Goal: Task Accomplishment & Management: Manage account settings

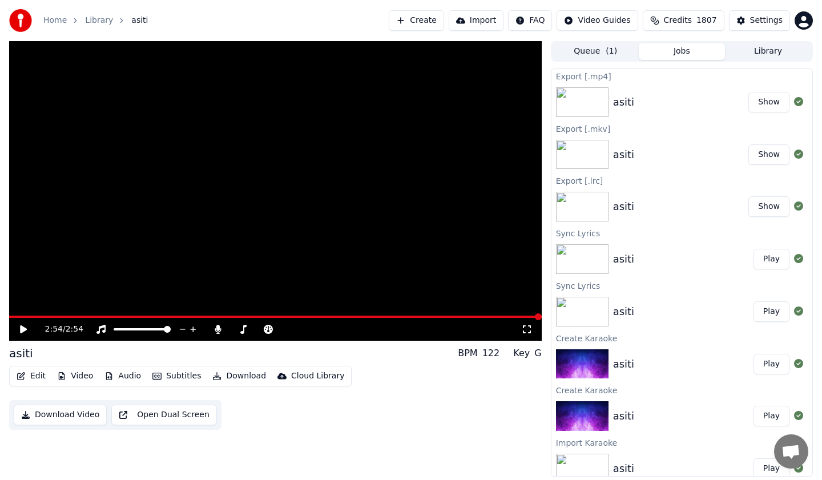
click at [748, 15] on button "Settings" at bounding box center [759, 20] width 61 height 21
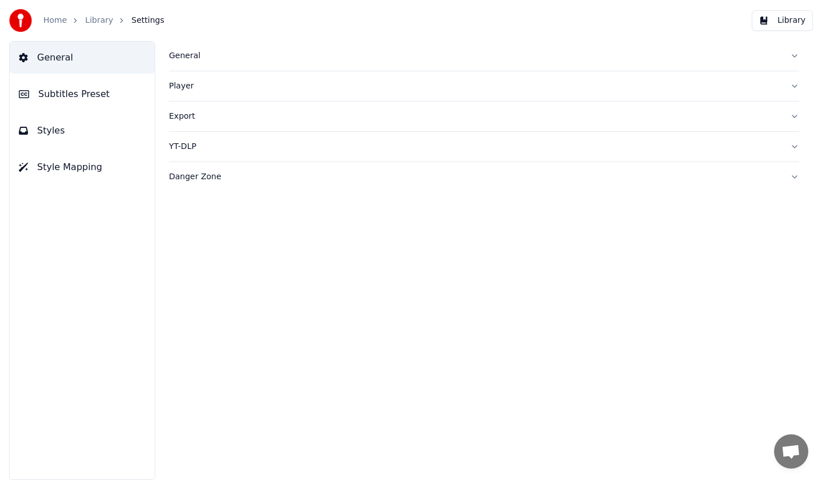
click at [63, 88] on span "Subtitles Preset" at bounding box center [73, 94] width 71 height 14
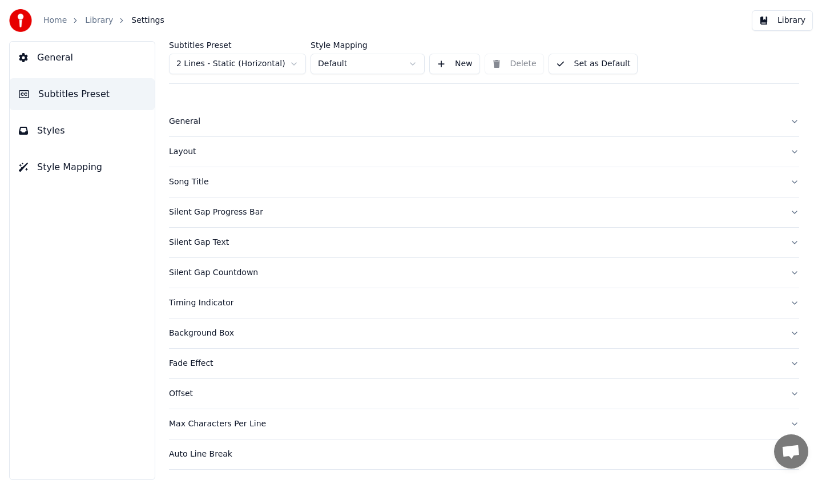
click at [232, 163] on button "Layout" at bounding box center [484, 152] width 630 height 30
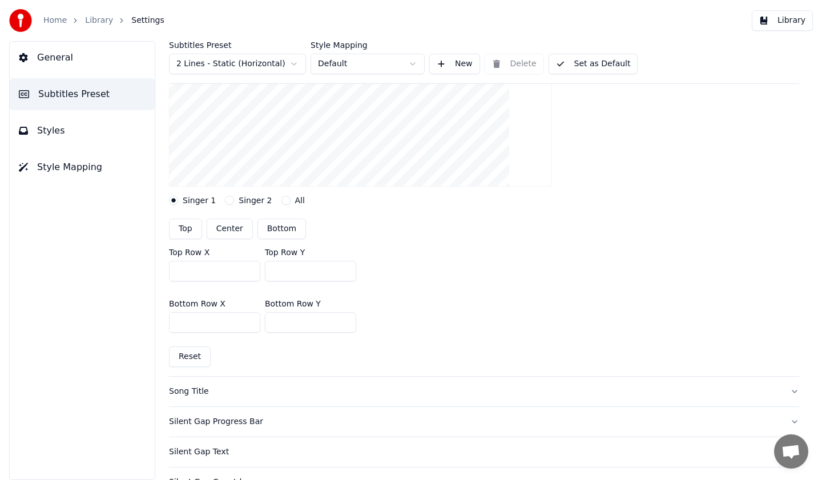
scroll to position [435, 0]
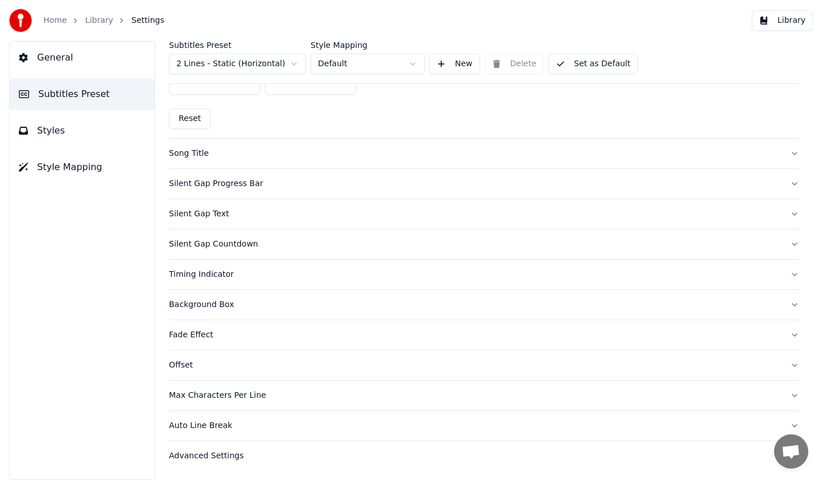
click at [230, 457] on div "Advanced Settings" at bounding box center [475, 455] width 612 height 11
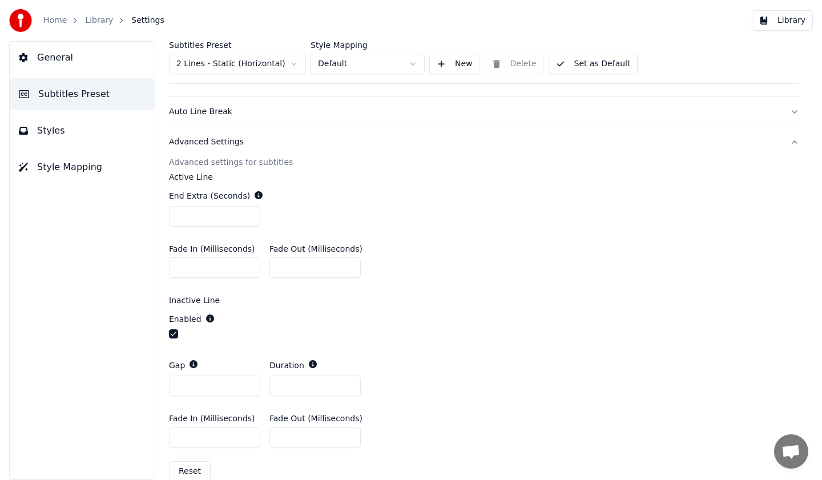
scroll to position [362, 0]
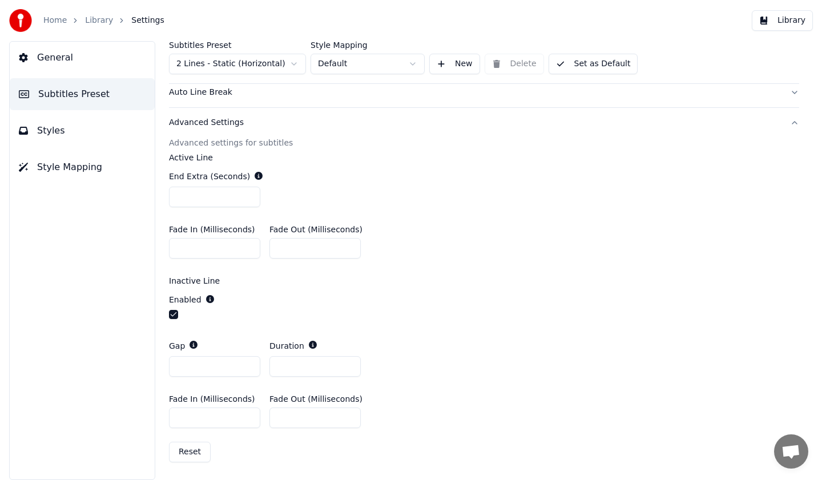
click at [94, 17] on link "Library" at bounding box center [99, 20] width 28 height 11
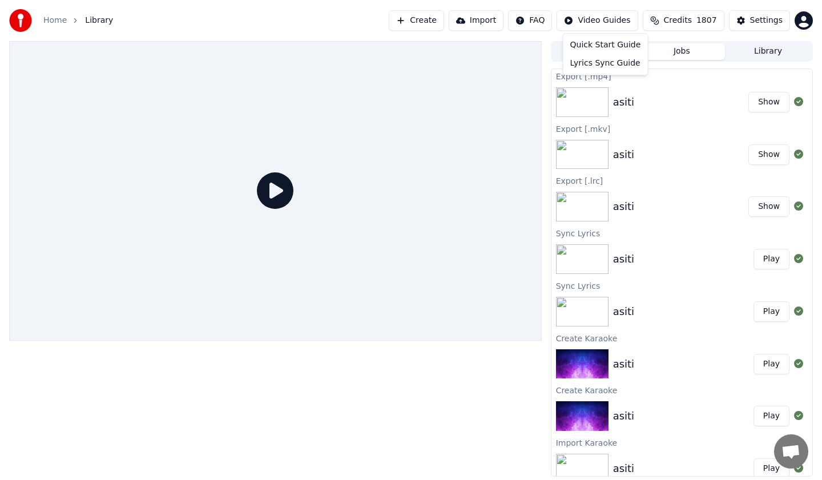
click at [617, 24] on html "Home Library Create Import FAQ Video Guides Credits 1807 Settings Queue ( 1 ) J…" at bounding box center [411, 240] width 822 height 480
click at [531, 17] on html "Home Library Create Import FAQ Video Guides Credits 1807 Settings Queue ( 1 ) J…" at bounding box center [411, 240] width 822 height 480
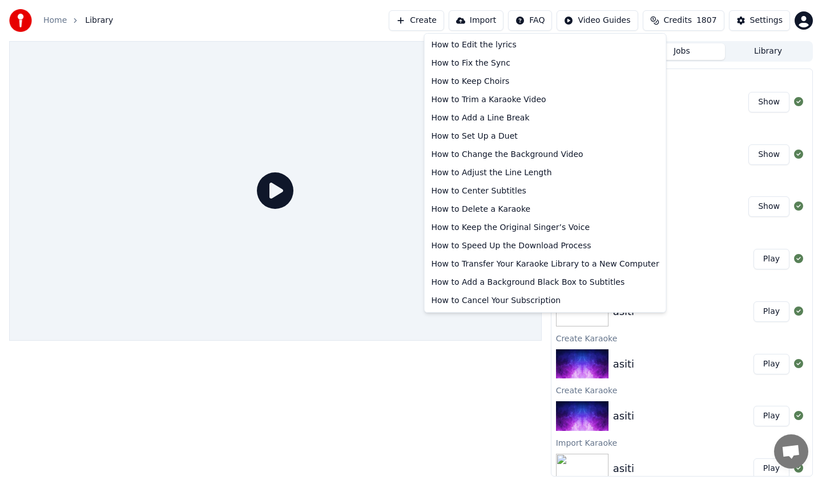
click at [531, 17] on html "Home Library Create Import FAQ Video Guides Credits 1807 Settings Queue ( 1 ) J…" at bounding box center [411, 240] width 822 height 480
click at [519, 132] on div "How to Set Up a Duet" at bounding box center [545, 136] width 237 height 18
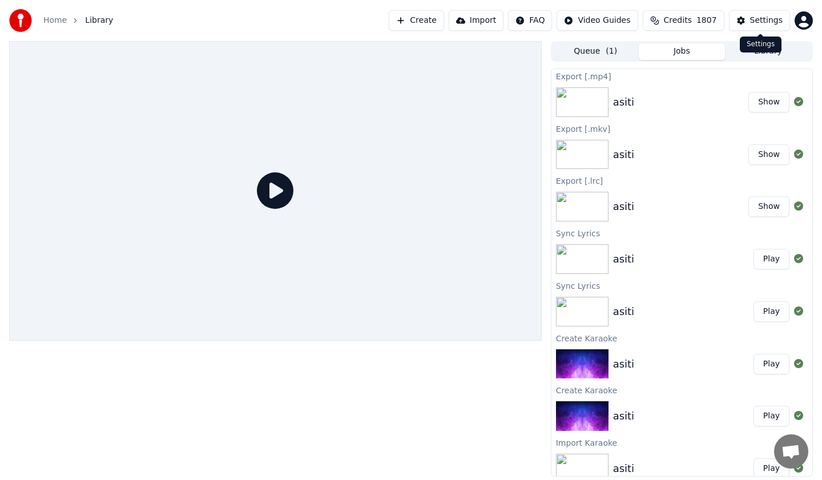
click at [767, 22] on div "Settings" at bounding box center [766, 20] width 33 height 11
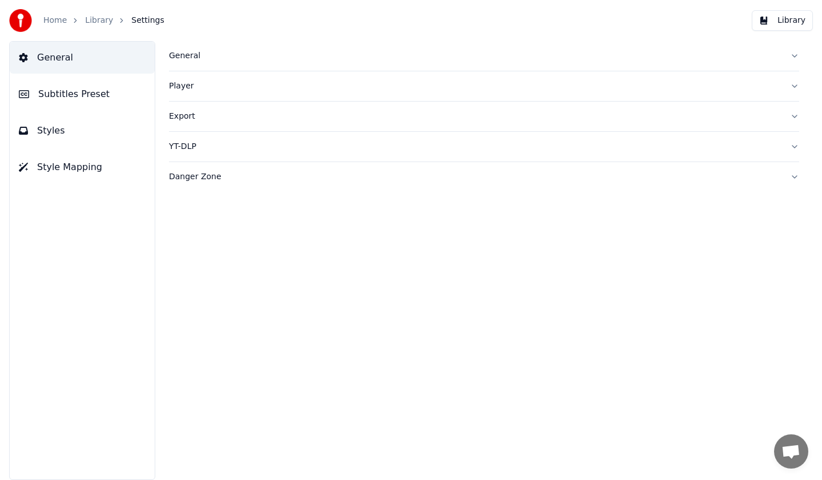
click at [81, 84] on button "Subtitles Preset" at bounding box center [82, 94] width 145 height 32
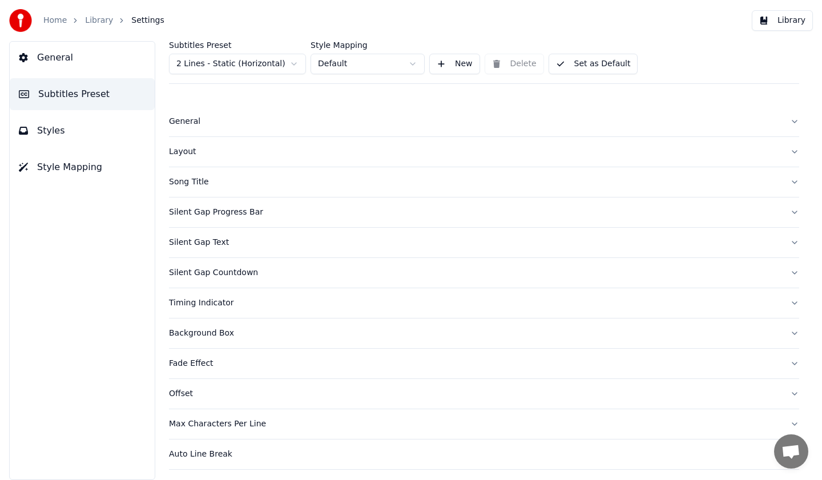
scroll to position [29, 0]
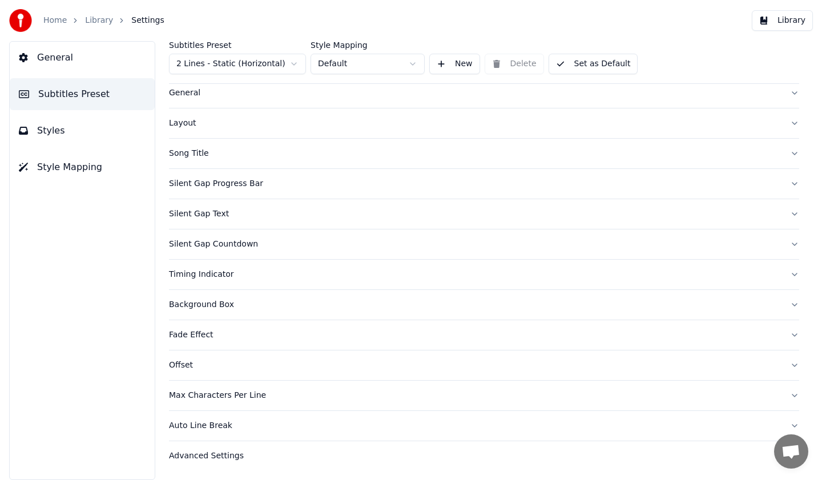
click at [315, 65] on html "Home Library Settings Library General Subtitles Preset Styles Style Mapping Sub…" at bounding box center [411, 240] width 822 height 480
click at [104, 152] on button "Style Mapping" at bounding box center [82, 167] width 145 height 32
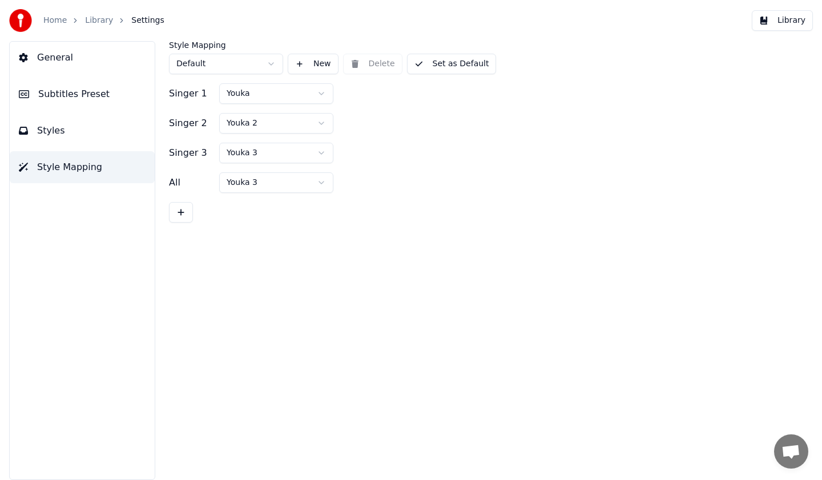
scroll to position [0, 0]
click at [224, 99] on html "Home Library Settings Library General Subtitles Preset Styles Style Mapping Sty…" at bounding box center [411, 240] width 822 height 480
click at [228, 98] on html "Home Library Settings Library General Subtitles Preset Styles Style Mapping Sty…" at bounding box center [411, 240] width 822 height 480
click at [228, 131] on html "Home Library Settings Library General Subtitles Preset Styles Style Mapping Sty…" at bounding box center [411, 240] width 822 height 480
click at [232, 123] on html "Home Library Settings Library General Subtitles Preset Styles Style Mapping Sty…" at bounding box center [411, 240] width 822 height 480
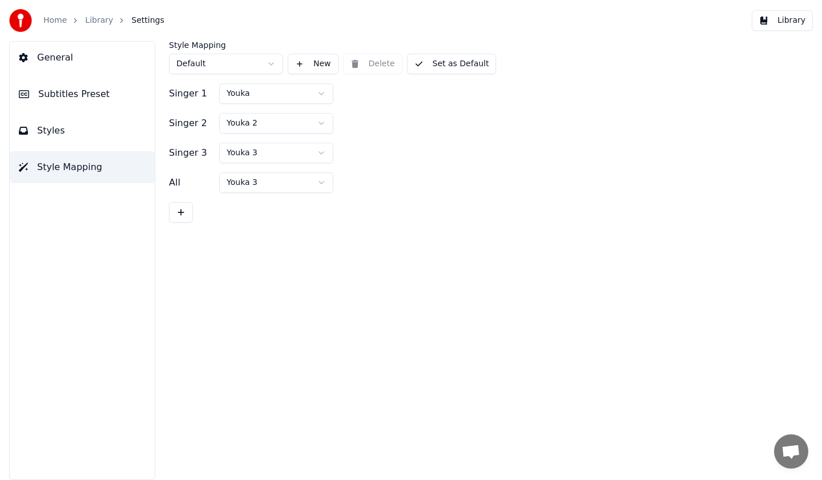
click at [238, 154] on html "Home Library Settings Library General Subtitles Preset Styles Style Mapping Sty…" at bounding box center [411, 240] width 822 height 480
click at [72, 94] on span "Subtitles Preset" at bounding box center [73, 94] width 71 height 14
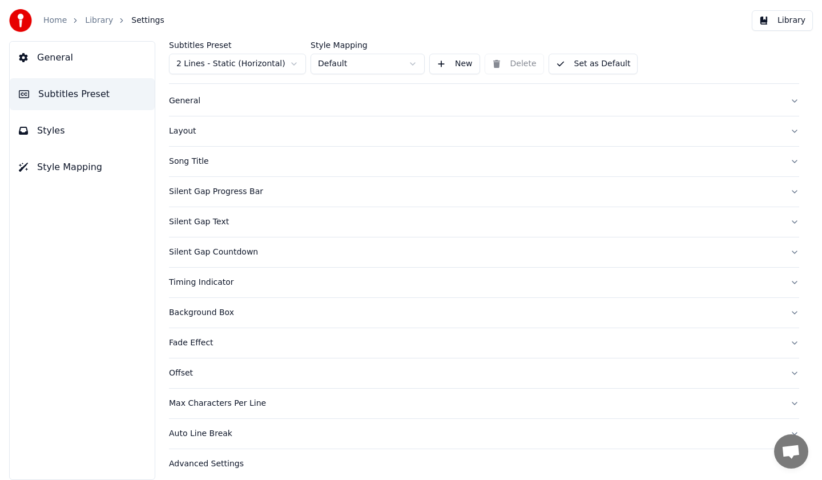
scroll to position [29, 0]
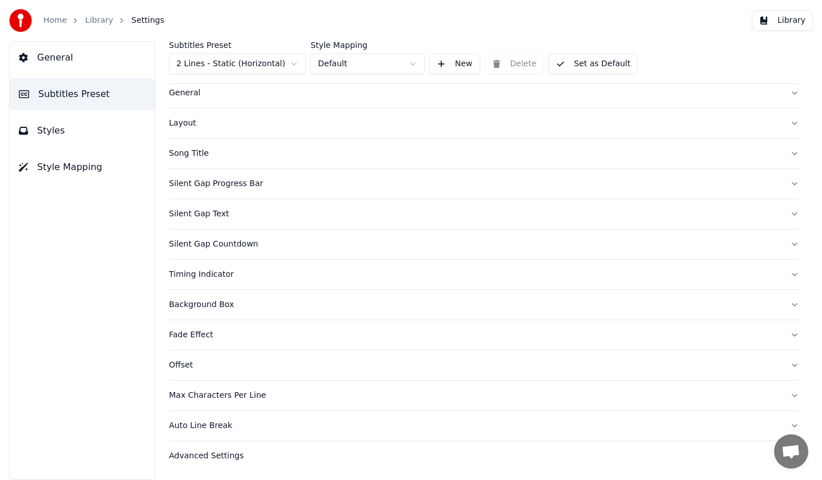
click at [98, 14] on div "Home Library Settings" at bounding box center [86, 20] width 155 height 23
click at [54, 17] on link "Home" at bounding box center [54, 20] width 23 height 11
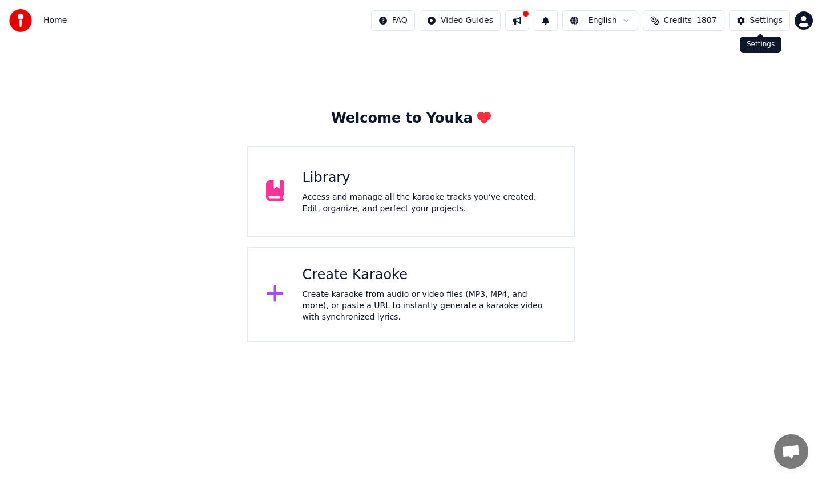
click at [804, 18] on html "Home FAQ Video Guides English Credits 1807 Settings Welcome to Youka Library Ac…" at bounding box center [411, 171] width 822 height 342
click at [757, 131] on div "[EMAIL_ADDRESS][DOMAIN_NAME] Billing Feature Voting Sign Out 2.2.0 bcdf6a8" at bounding box center [753, 94] width 137 height 124
click at [50, 22] on html "Home FAQ Video Guides English Credits 1807 Settings Welcome to Youka Library Ac…" at bounding box center [411, 171] width 822 height 342
click at [58, 18] on span "Home" at bounding box center [54, 20] width 23 height 11
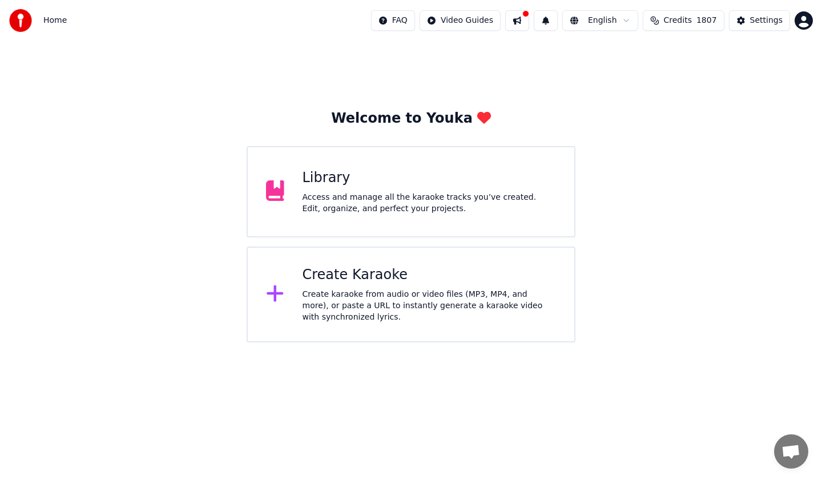
click at [62, 21] on span "Home" at bounding box center [54, 20] width 23 height 11
click at [337, 174] on div "Library" at bounding box center [429, 178] width 254 height 18
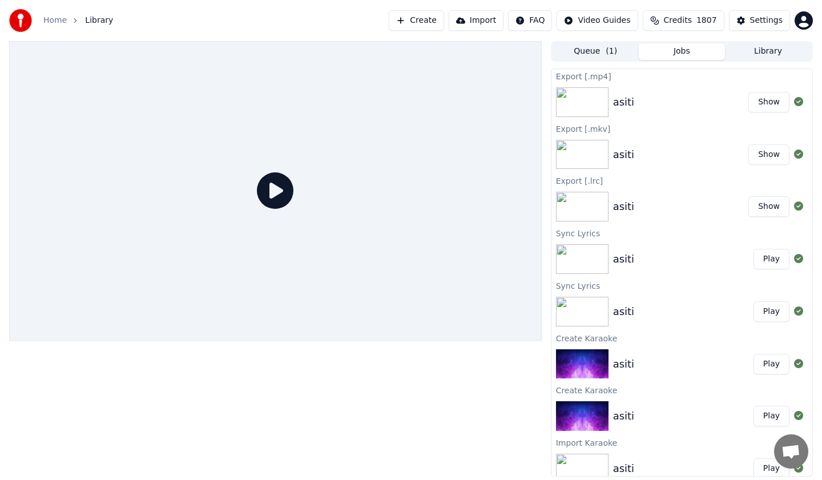
click at [810, 18] on html "Home Library Create Import FAQ Video Guides Credits 1807 Settings Queue ( 1 ) J…" at bounding box center [411, 240] width 822 height 480
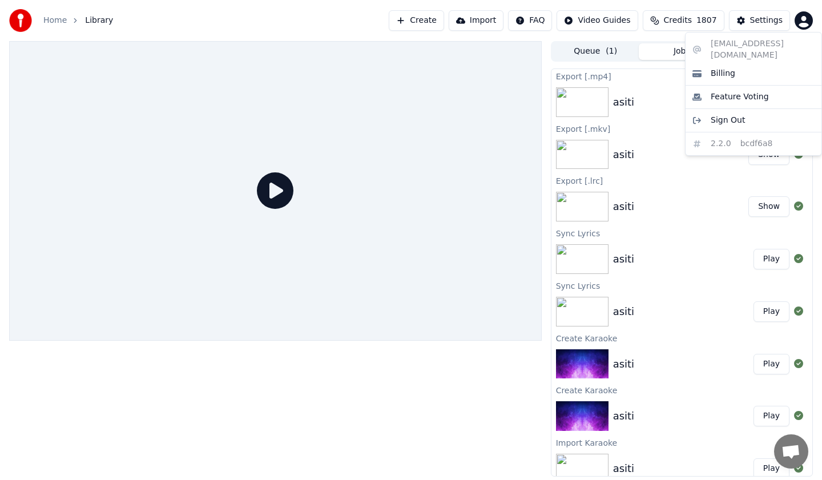
click at [747, 18] on html "Home Library Create Import FAQ Video Guides Credits 1807 Settings Queue ( 1 ) J…" at bounding box center [411, 240] width 822 height 480
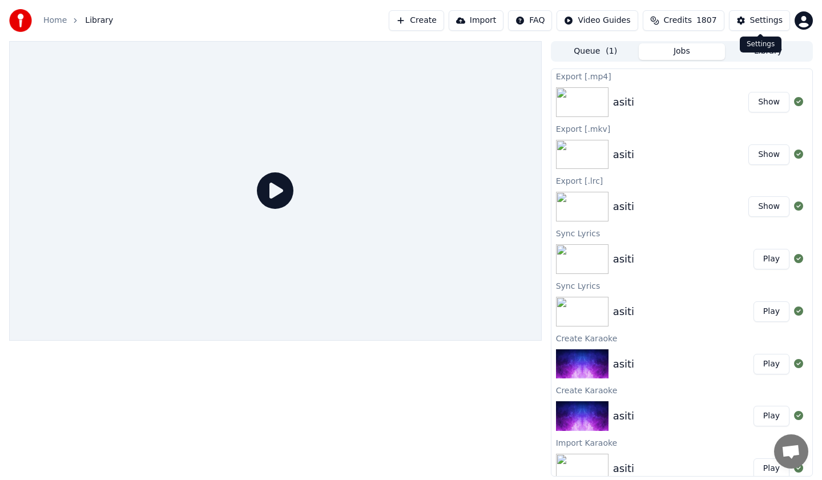
click at [747, 18] on button "Settings" at bounding box center [759, 20] width 61 height 21
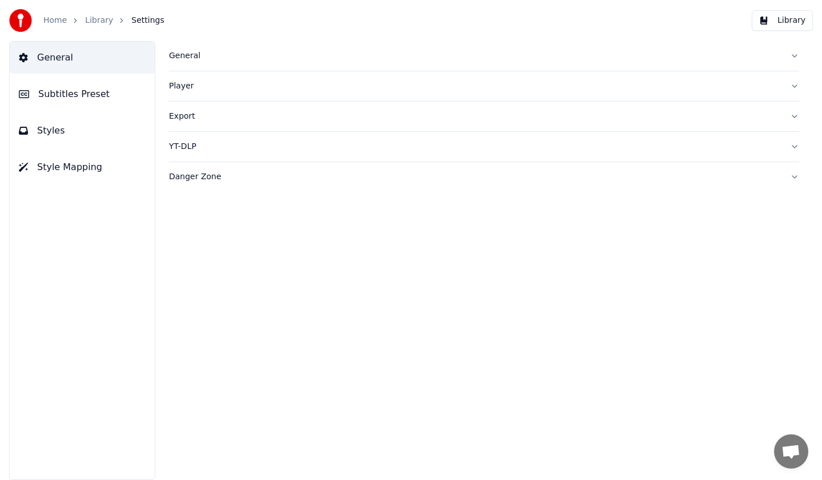
click at [140, 96] on button "Subtitles Preset" at bounding box center [82, 94] width 145 height 32
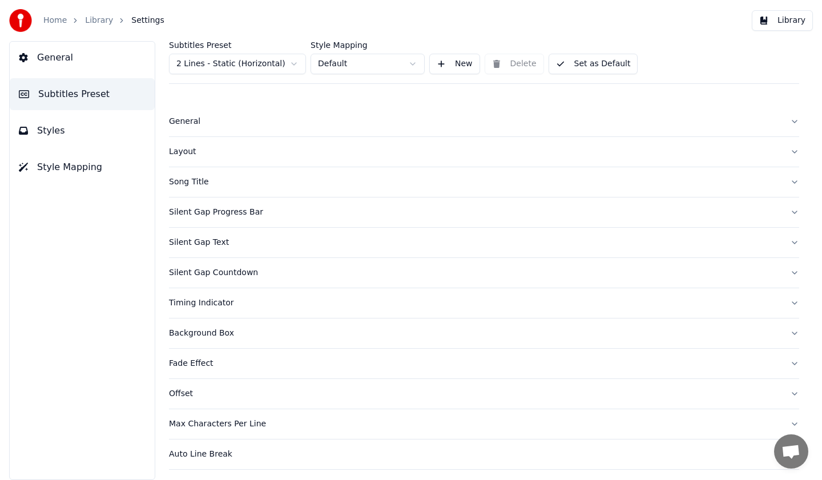
click at [467, 67] on button "New" at bounding box center [454, 64] width 51 height 21
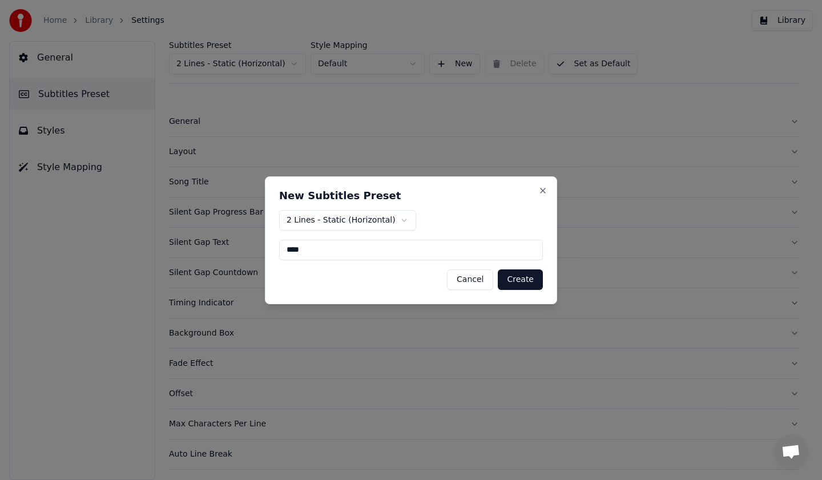
type input "****"
click at [525, 273] on button "Create" at bounding box center [520, 279] width 45 height 21
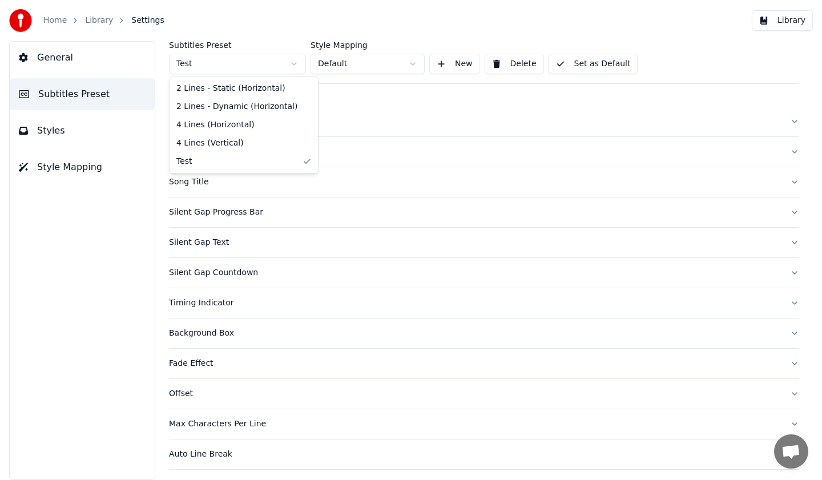
click at [275, 64] on html "Home Library Settings Library General Subtitles Preset Styles Style Mapping Sub…" at bounding box center [411, 240] width 822 height 480
click at [362, 70] on html "Home Library Settings Library General Subtitles Preset Styles Style Mapping Sub…" at bounding box center [411, 240] width 822 height 480
click at [429, 56] on html "Home Library Settings Library General Subtitles Preset Styles Style Mapping Sub…" at bounding box center [411, 240] width 822 height 480
click at [451, 57] on button "New" at bounding box center [454, 64] width 51 height 21
